Goal: Task Accomplishment & Management: Manage account settings

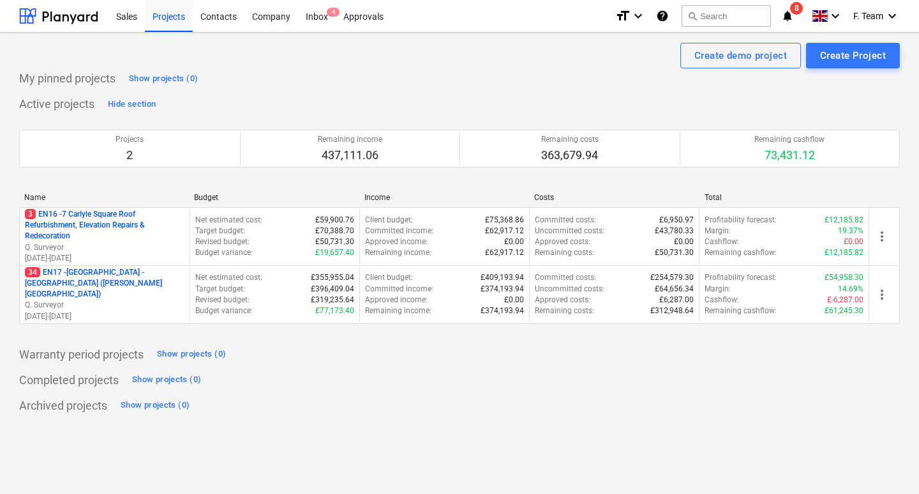
click at [424, 50] on div "Create demo project Create Project" at bounding box center [459, 56] width 881 height 26
click at [318, 12] on div "Inbox 4" at bounding box center [317, 15] width 38 height 33
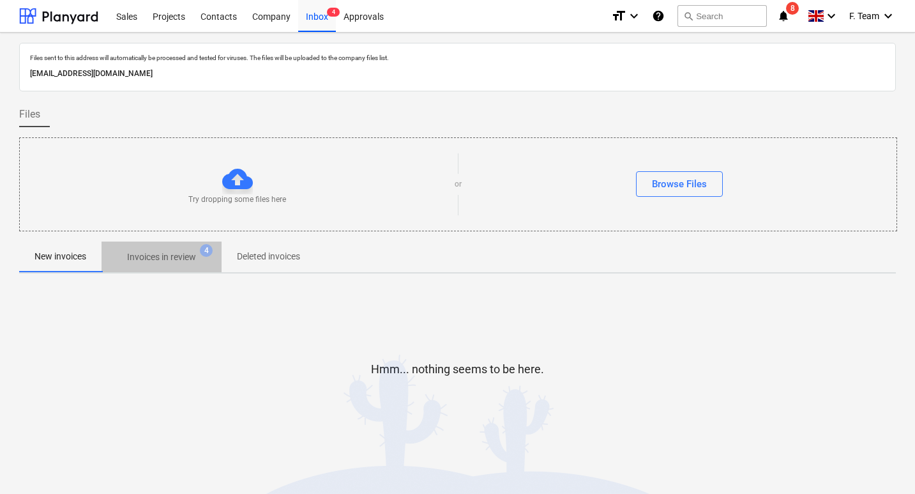
click at [174, 259] on p "Invoices in review" at bounding box center [161, 256] width 69 height 13
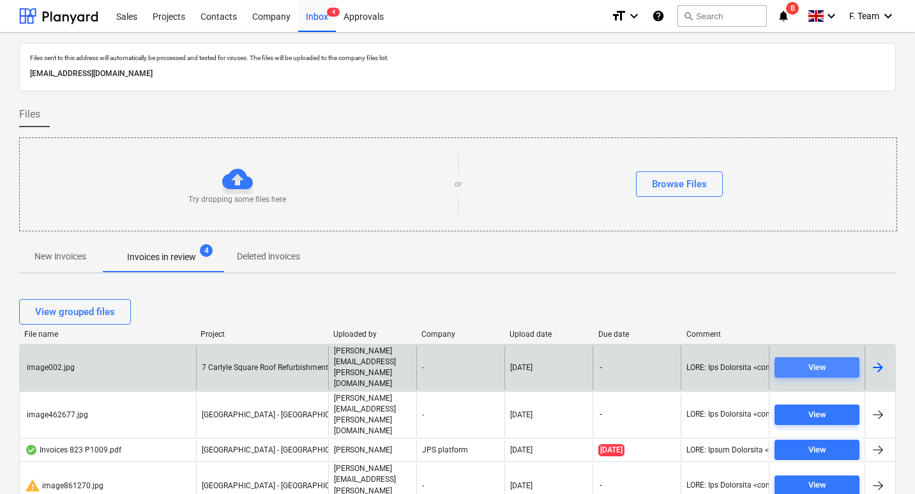
click at [812, 360] on div "View" at bounding box center [817, 367] width 18 height 15
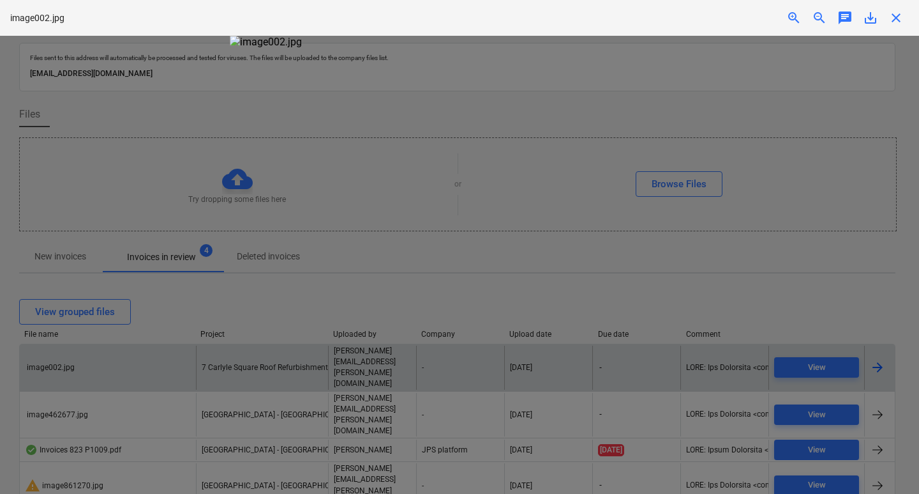
click at [737, 250] on div at bounding box center [459, 265] width 919 height 458
click at [902, 17] on span "close" at bounding box center [896, 17] width 15 height 15
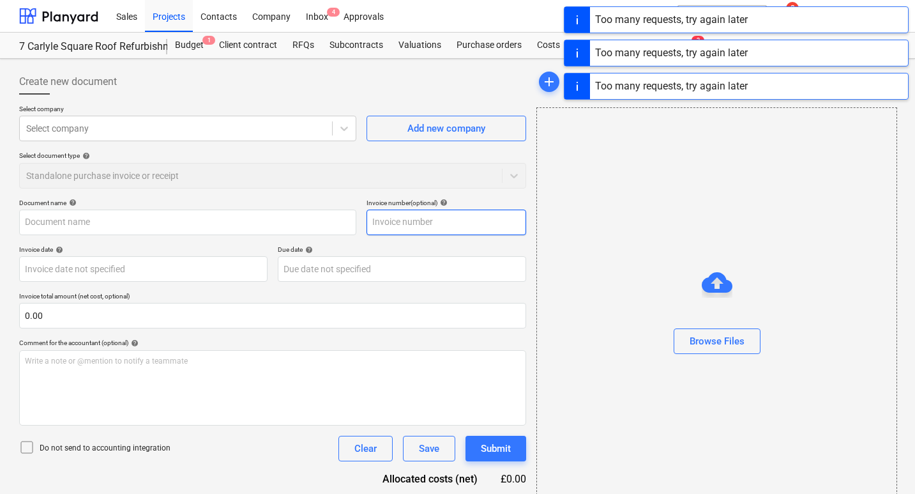
type input "image002.jpg"
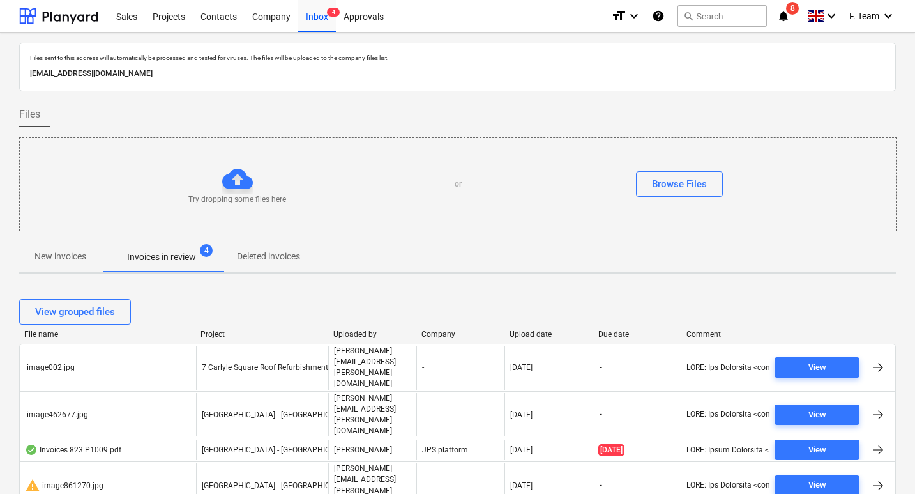
click at [730, 272] on div "New invoices Invoices in review 4 Deleted invoices" at bounding box center [457, 257] width 877 height 32
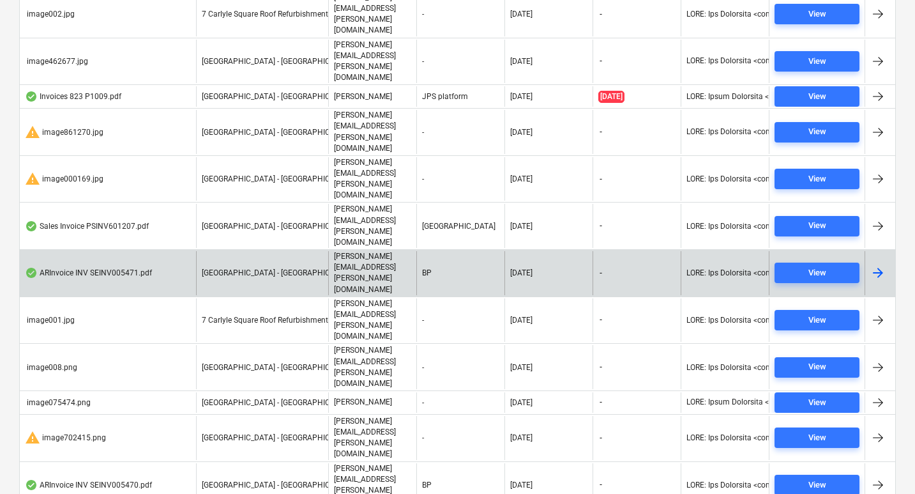
scroll to position [98, 0]
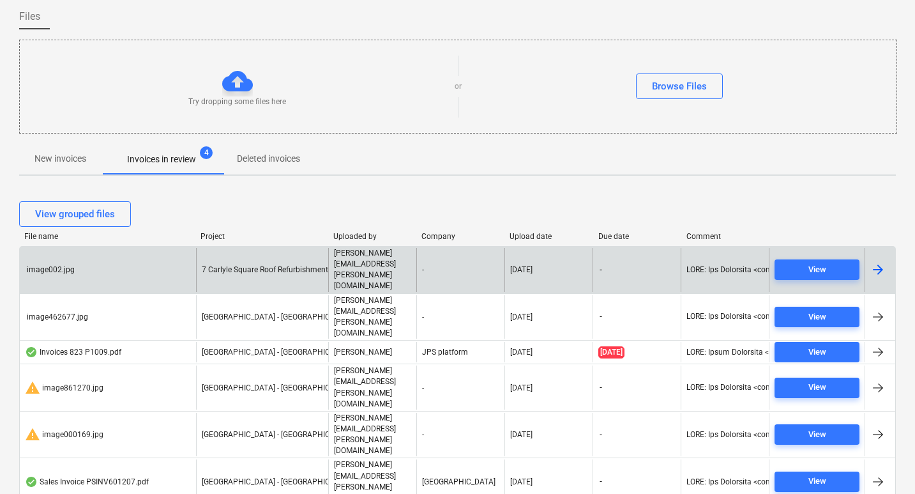
click at [879, 262] on div at bounding box center [877, 269] width 15 height 15
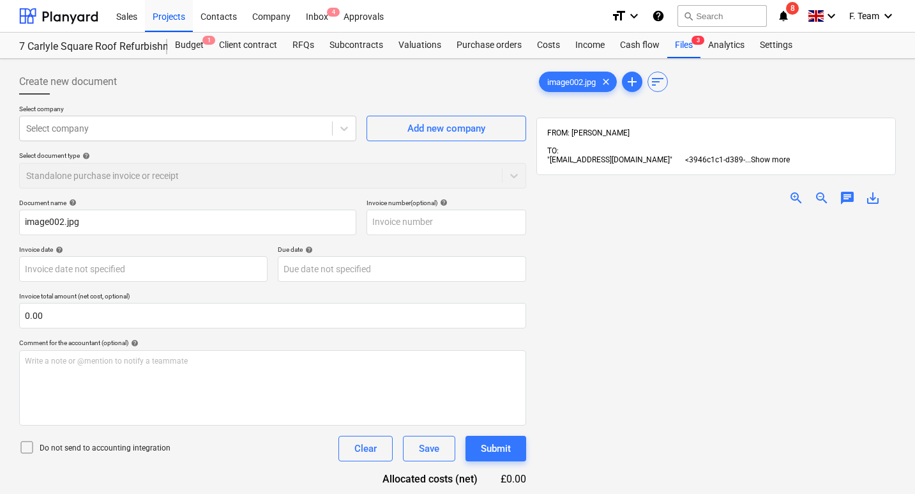
click at [790, 155] on span "Show more" at bounding box center [770, 159] width 39 height 9
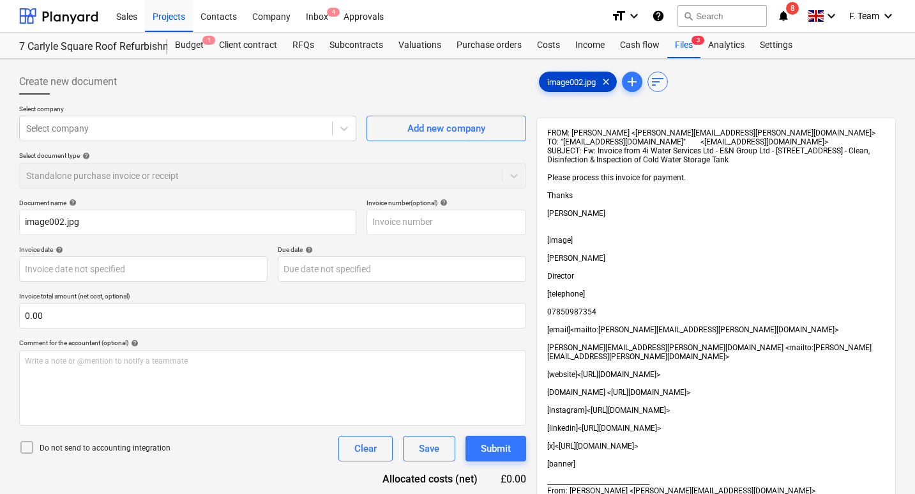
click at [556, 84] on span "image002.jpg" at bounding box center [572, 82] width 64 height 10
click at [611, 82] on span "clear" at bounding box center [605, 81] width 15 height 15
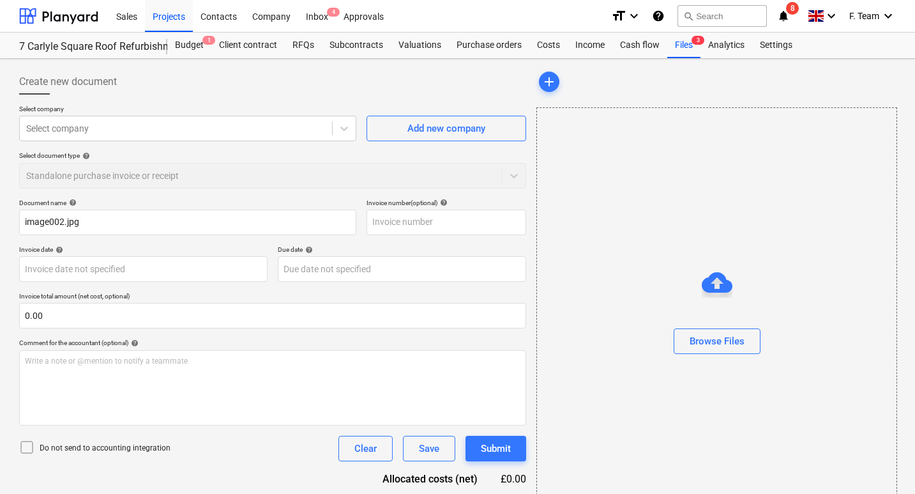
click at [395, 82] on div "Create new document" at bounding box center [272, 82] width 507 height 26
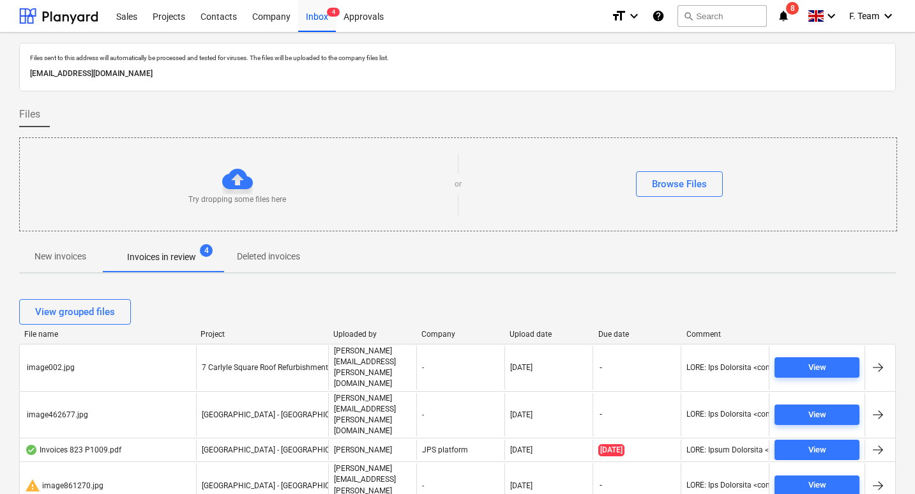
scroll to position [98, 0]
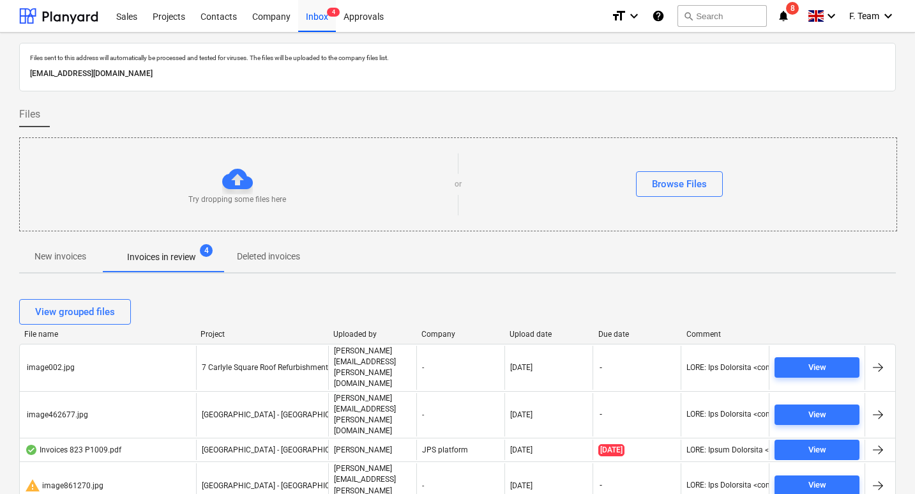
click at [790, 14] on div "Too many requests, try again later" at bounding box center [736, 13] width 345 height 27
click at [791, 10] on div "Too many requests, try again later" at bounding box center [736, 13] width 345 height 27
click at [445, 13] on div "Sales Projects Contacts Company Inbox 4 Approvals" at bounding box center [355, 16] width 492 height 32
click at [184, 8] on div "Projects" at bounding box center [169, 15] width 48 height 33
